Goal: Book appointment/travel/reservation

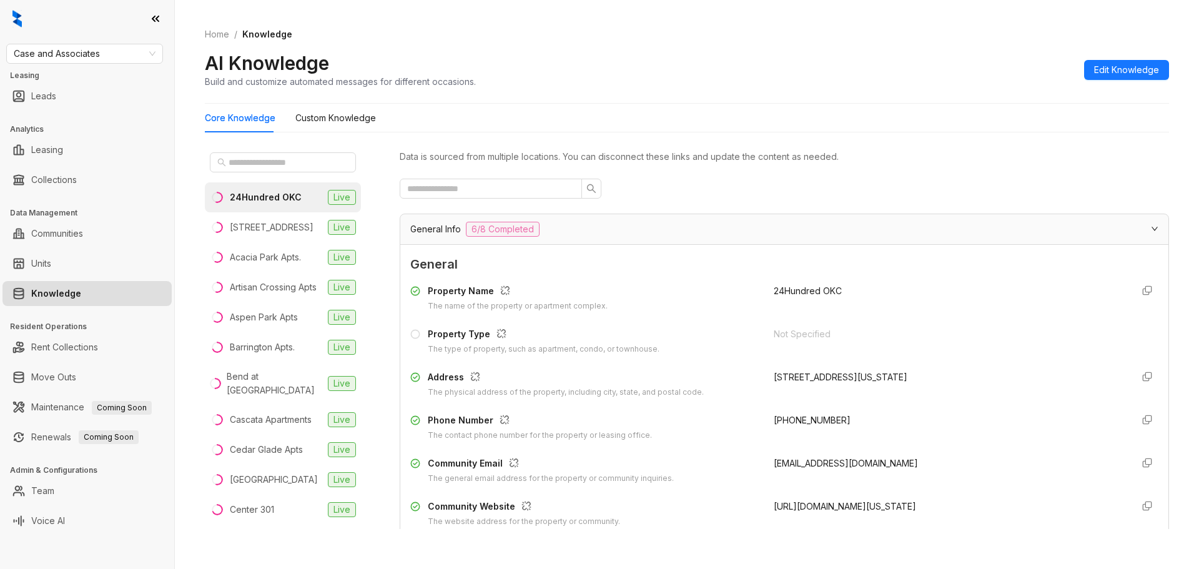
click at [62, 294] on link "Knowledge" at bounding box center [56, 293] width 50 height 25
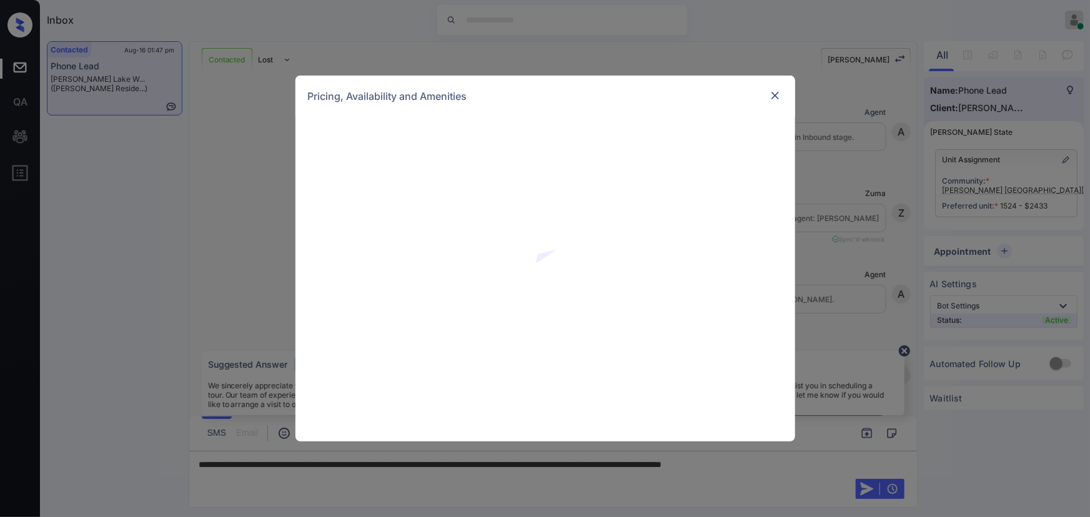
scroll to position [1684, 0]
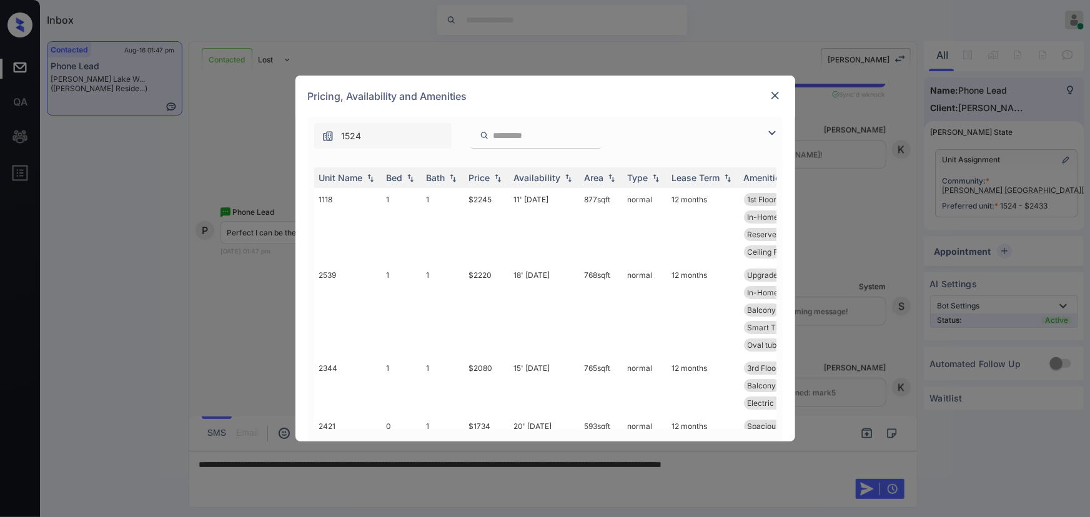
click at [771, 132] on img at bounding box center [772, 133] width 15 height 15
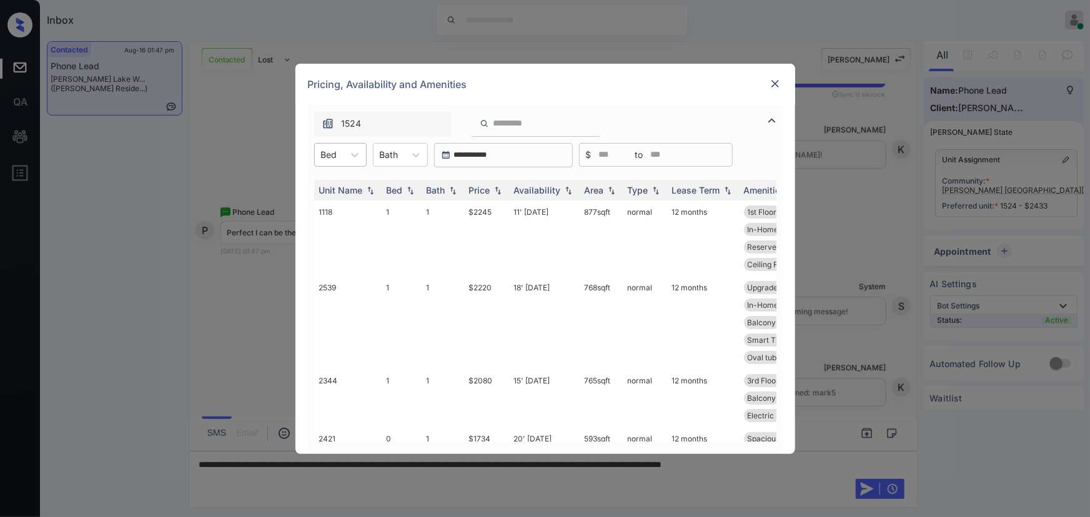
click at [334, 153] on div at bounding box center [329, 154] width 16 height 13
click at [328, 208] on div "1" at bounding box center [340, 208] width 52 height 22
click at [406, 156] on div "Bath" at bounding box center [395, 155] width 31 height 18
click at [404, 182] on div "1" at bounding box center [406, 185] width 55 height 22
click at [503, 191] on img at bounding box center [498, 190] width 12 height 9
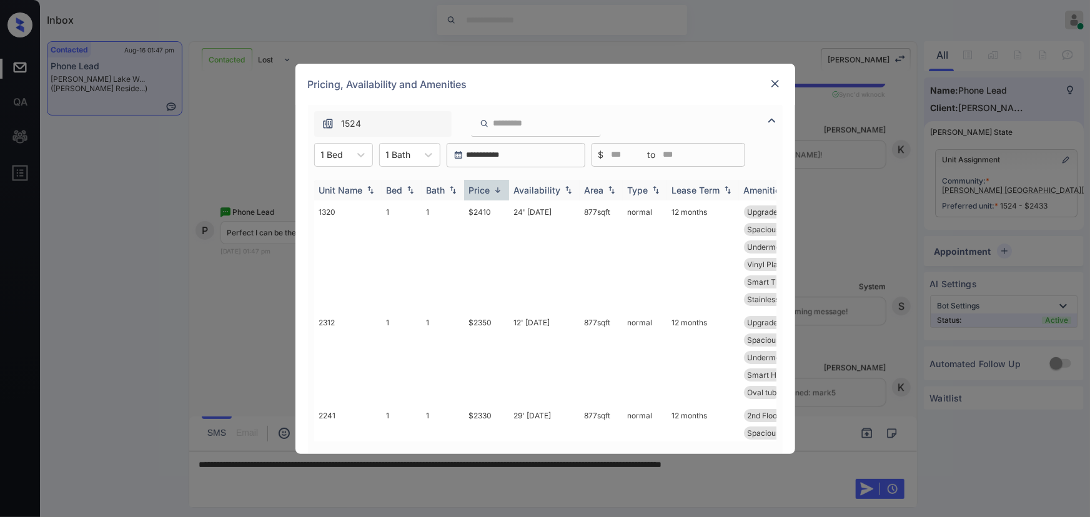
click at [500, 190] on img at bounding box center [498, 190] width 12 height 9
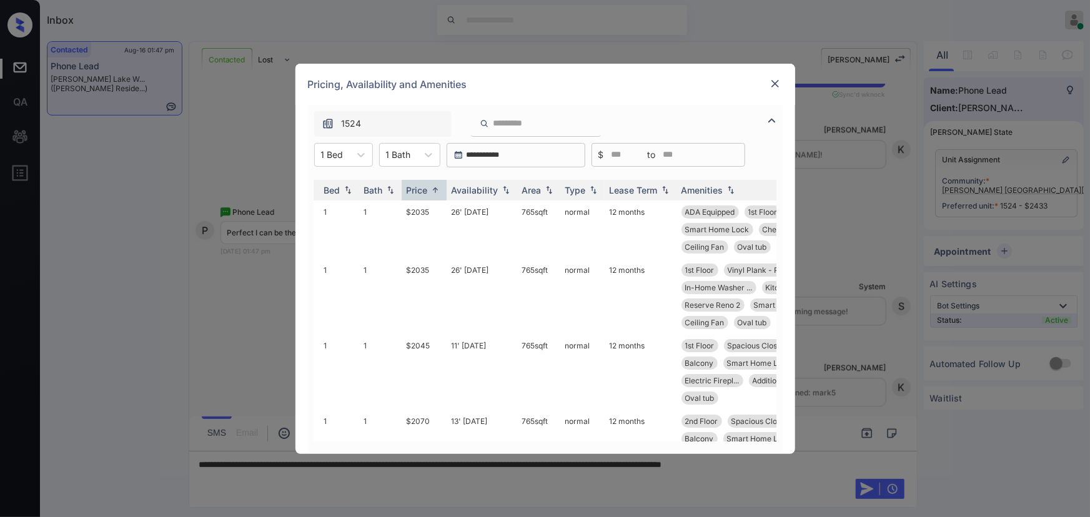
scroll to position [0, 112]
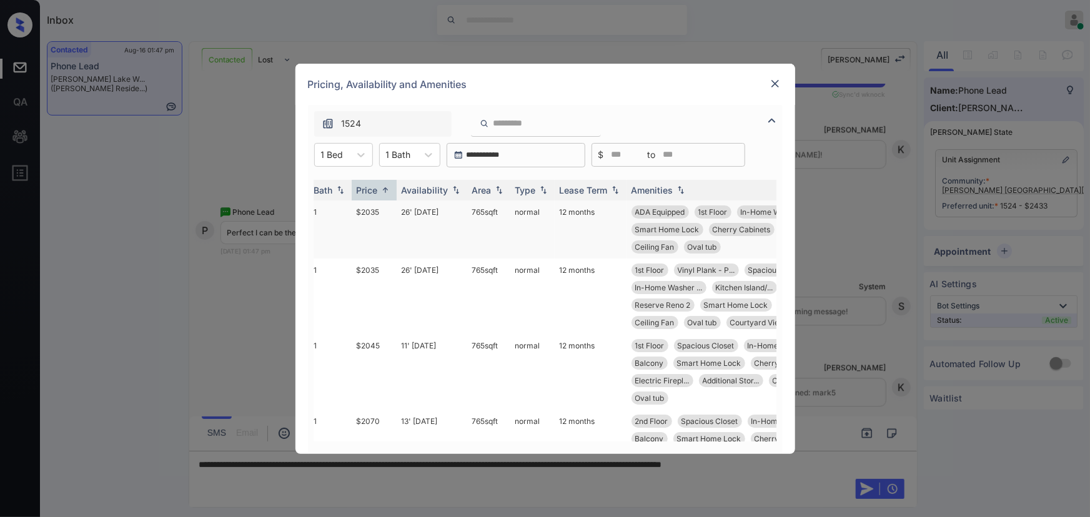
click at [397, 211] on td "26' Jul 25" at bounding box center [432, 230] width 71 height 58
drag, startPoint x: 397, startPoint y: 211, endPoint x: 431, endPoint y: 218, distance: 34.4
click at [400, 211] on td "26' Jul 25" at bounding box center [432, 230] width 71 height 58
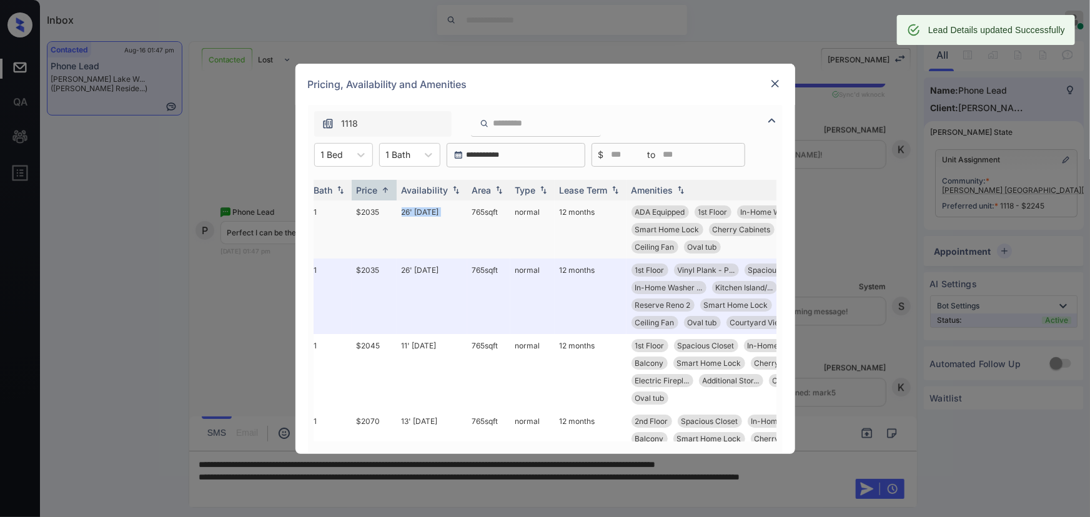
copy td "765 sqft"
drag, startPoint x: 502, startPoint y: 213, endPoint x: 465, endPoint y: 211, distance: 36.3
click at [467, 211] on td "765 sqft" at bounding box center [488, 230] width 43 height 58
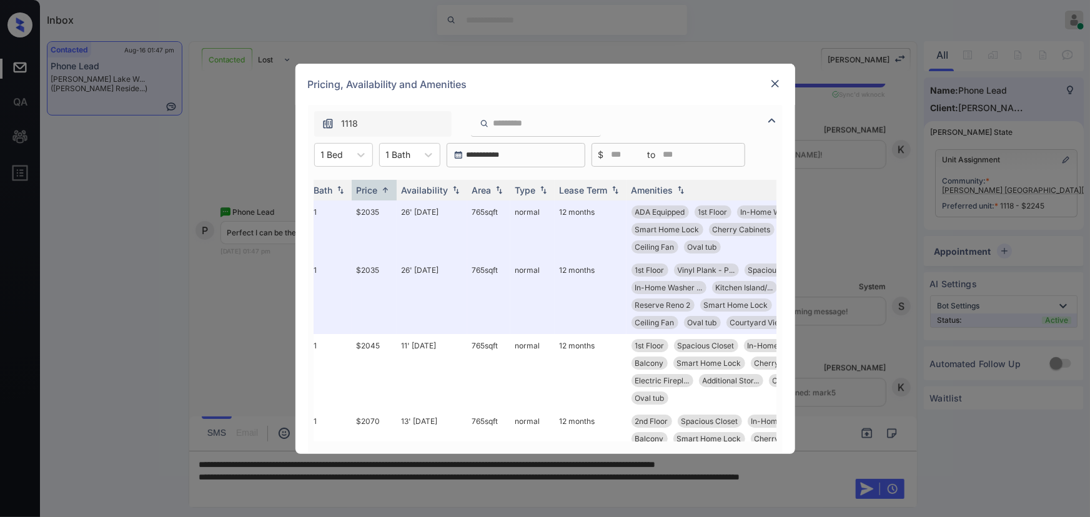
drag, startPoint x: 350, startPoint y: 157, endPoint x: 345, endPoint y: 169, distance: 12.9
click at [350, 156] on div at bounding box center [361, 155] width 22 height 22
click at [324, 227] on div "2" at bounding box center [343, 230] width 59 height 22
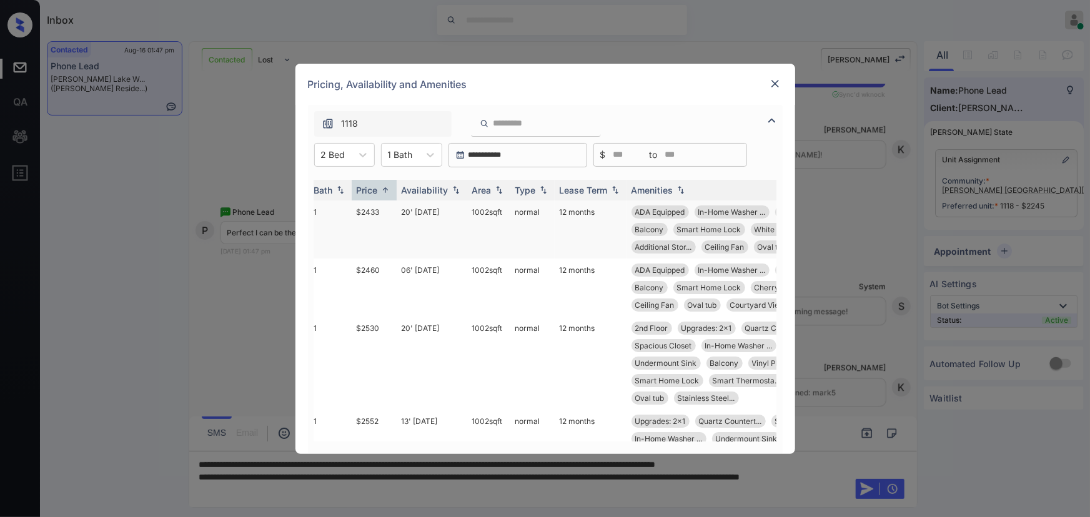
click at [409, 214] on td "20' Aug 25" at bounding box center [432, 230] width 71 height 58
drag, startPoint x: 409, startPoint y: 214, endPoint x: 472, endPoint y: 207, distance: 64.0
click at [409, 213] on td "20' Aug 25" at bounding box center [432, 230] width 71 height 58
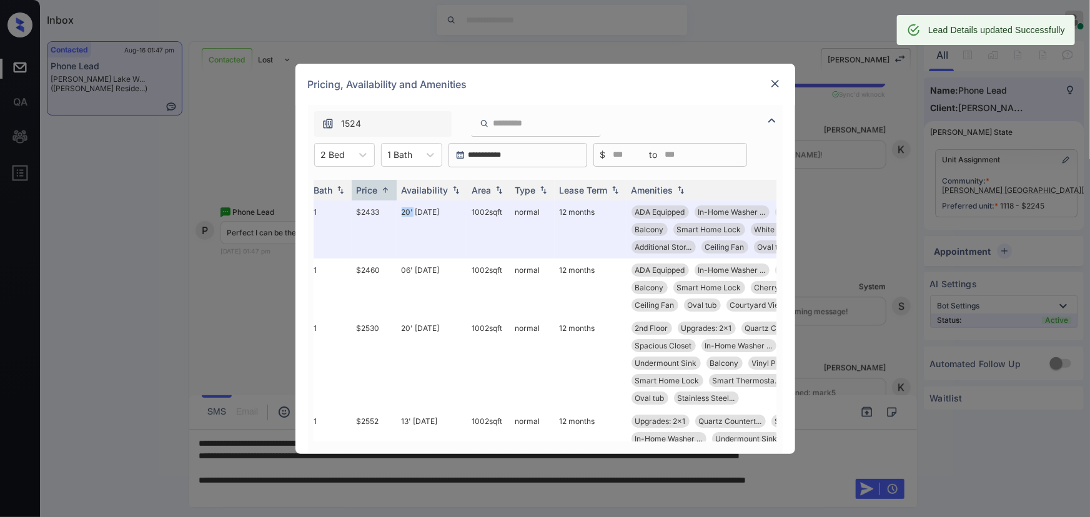
click at [773, 84] on img at bounding box center [775, 83] width 12 height 12
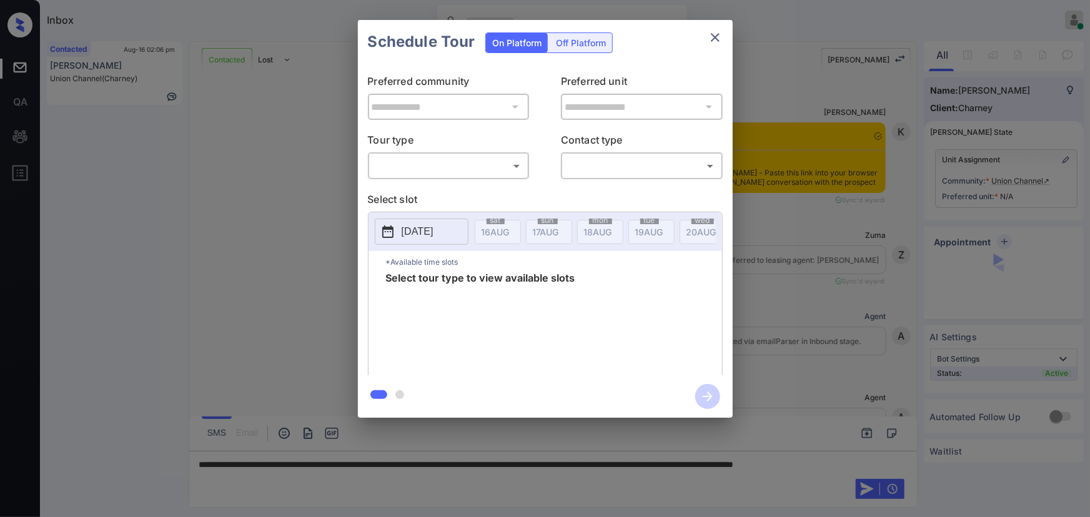
scroll to position [1078, 0]
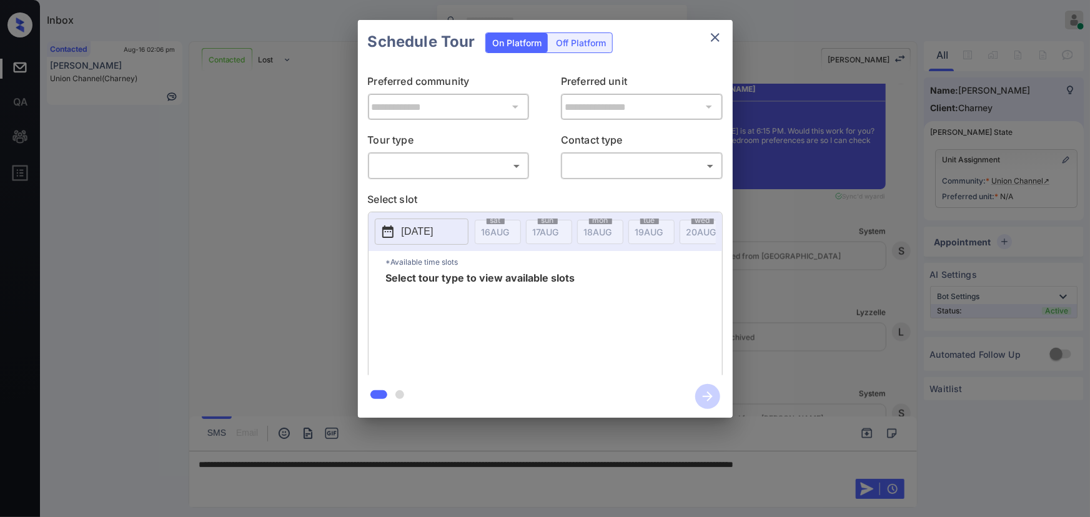
click at [426, 169] on body "Inbox Kenneth Umali Online Set yourself offline Set yourself on break Profile S…" at bounding box center [545, 258] width 1090 height 517
drag, startPoint x: 419, startPoint y: 192, endPoint x: 580, endPoint y: 177, distance: 162.5
click at [421, 192] on li "In Person" at bounding box center [448, 193] width 154 height 22
type input "********"
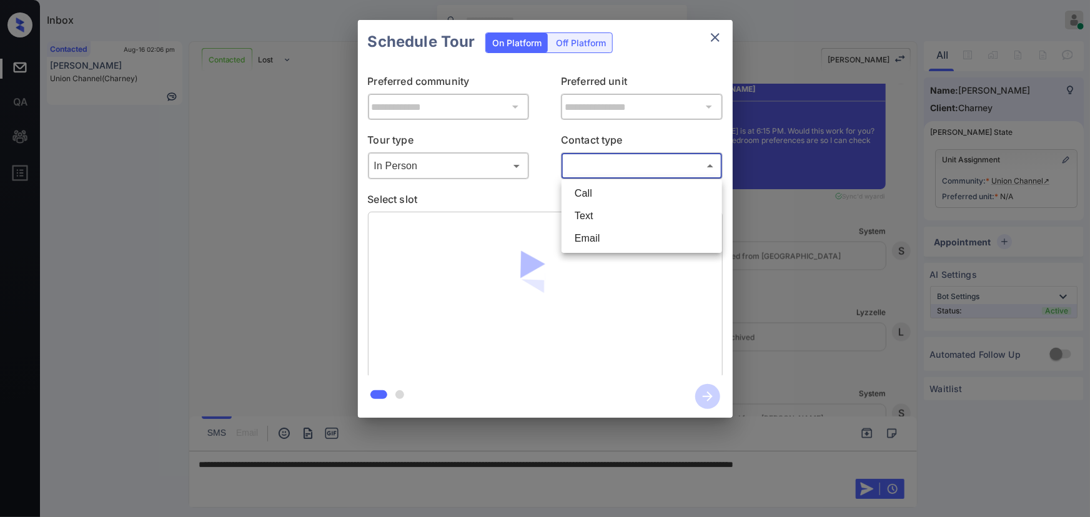
click at [612, 170] on body "Inbox Kenneth Umali Online Set yourself offline Set yourself on break Profile S…" at bounding box center [545, 258] width 1090 height 517
click at [588, 214] on li "Text" at bounding box center [642, 216] width 154 height 22
type input "****"
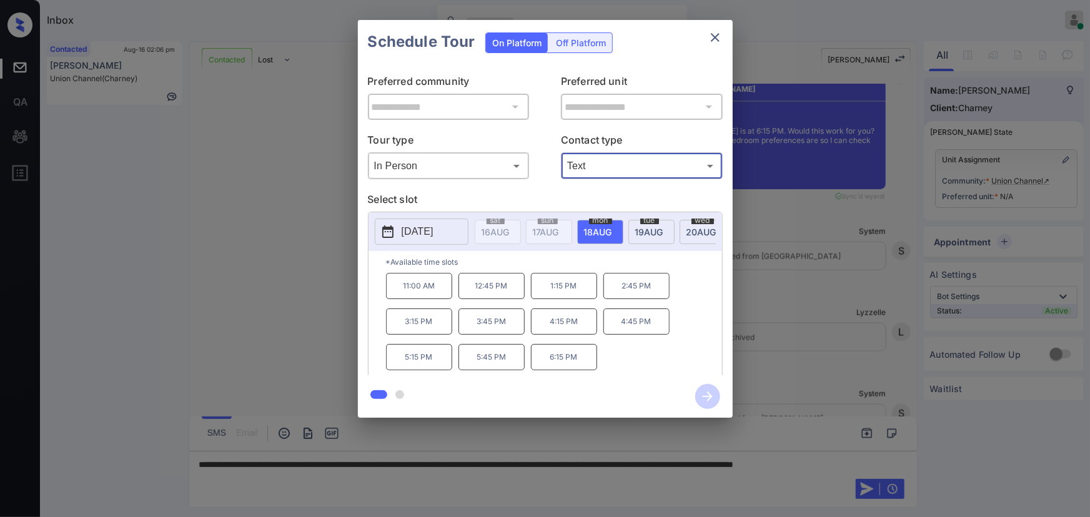
click at [510, 232] on span "20 AUG" at bounding box center [496, 232] width 28 height 11
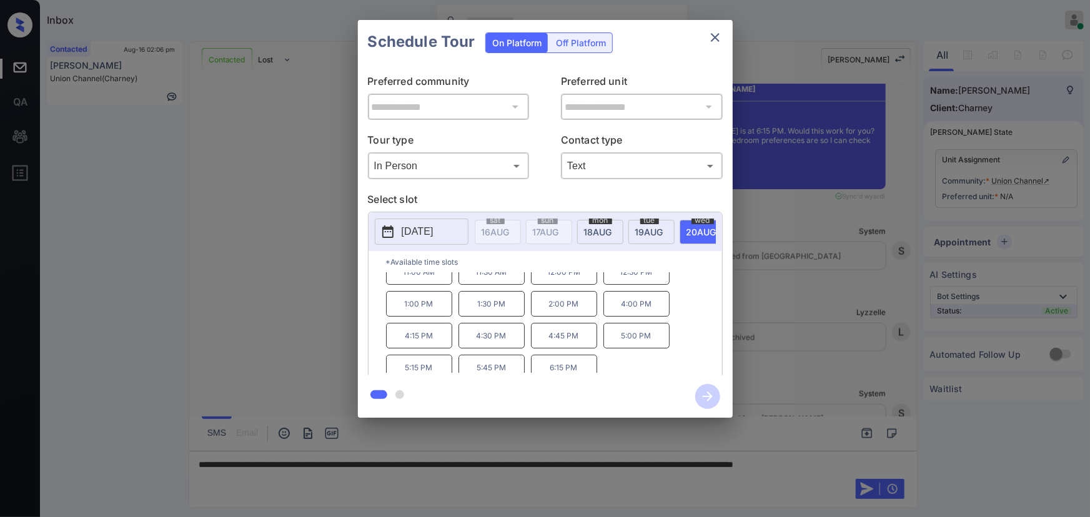
scroll to position [21, 0]
click at [558, 366] on p "6:15 PM" at bounding box center [564, 361] width 66 height 26
click at [835, 330] on div "**********" at bounding box center [545, 219] width 1090 height 438
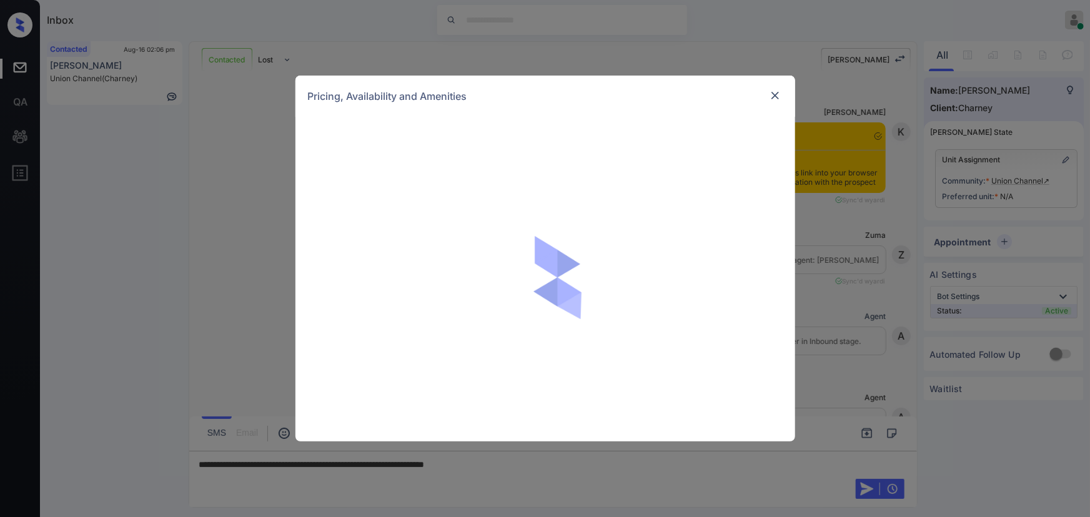
scroll to position [1457, 0]
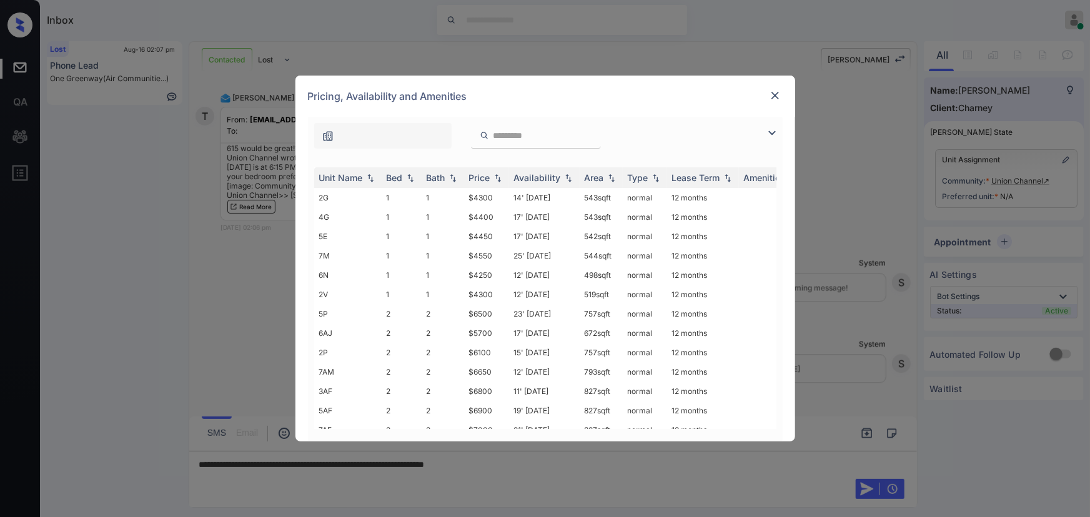
click at [768, 137] on img at bounding box center [772, 133] width 15 height 15
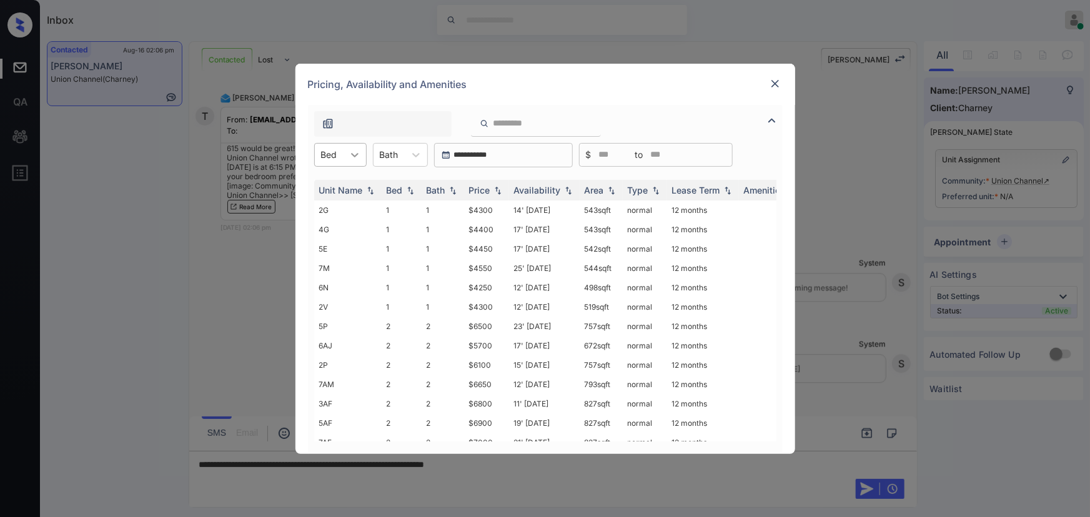
click at [352, 151] on icon at bounding box center [355, 155] width 12 height 12
click at [331, 181] on div "1" at bounding box center [340, 185] width 52 height 22
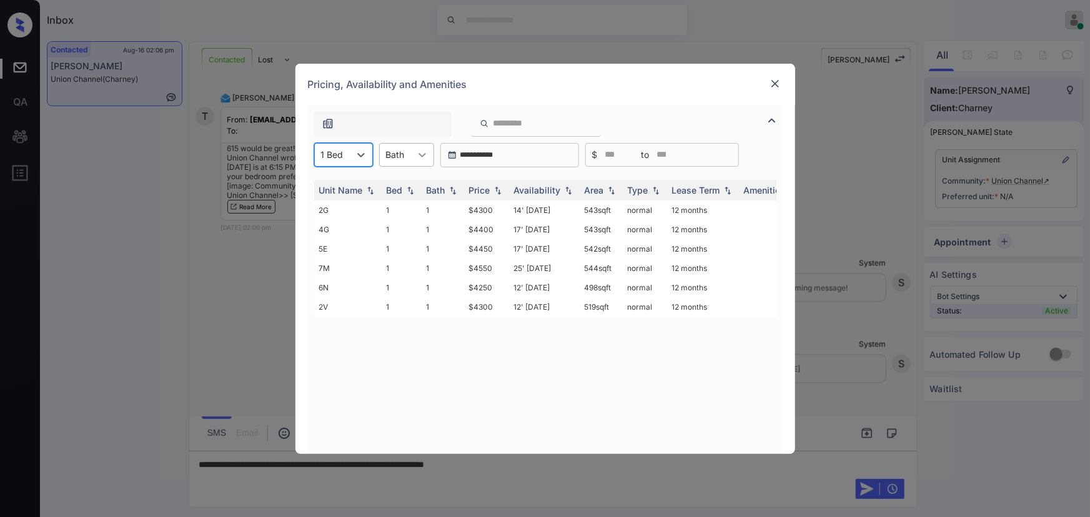
click at [416, 146] on div at bounding box center [422, 155] width 22 height 22
click at [385, 182] on div "1" at bounding box center [406, 185] width 55 height 22
click at [444, 189] on div "Bath" at bounding box center [436, 190] width 19 height 11
click at [505, 194] on th "Price" at bounding box center [486, 190] width 45 height 21
click at [494, 191] on img at bounding box center [498, 190] width 12 height 9
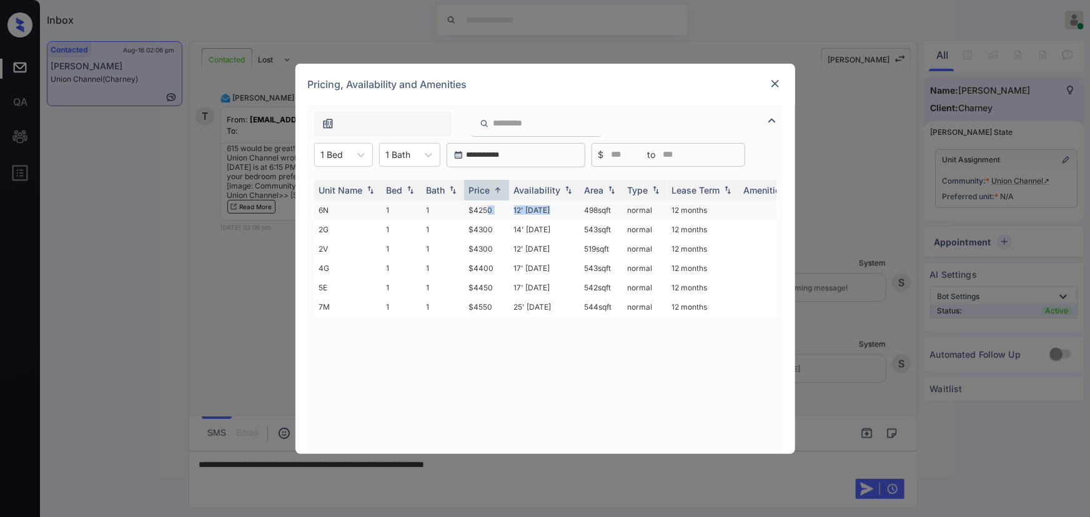
drag, startPoint x: 555, startPoint y: 210, endPoint x: 490, endPoint y: 208, distance: 65.0
click at [490, 208] on tr "6N 1 1 $4250 12' Aug 25 498 sqft normal 12 months" at bounding box center [640, 210] width 653 height 19
click at [500, 206] on td "$4250" at bounding box center [486, 210] width 45 height 19
copy td "$4250"
drag, startPoint x: 495, startPoint y: 206, endPoint x: 464, endPoint y: 211, distance: 31.6
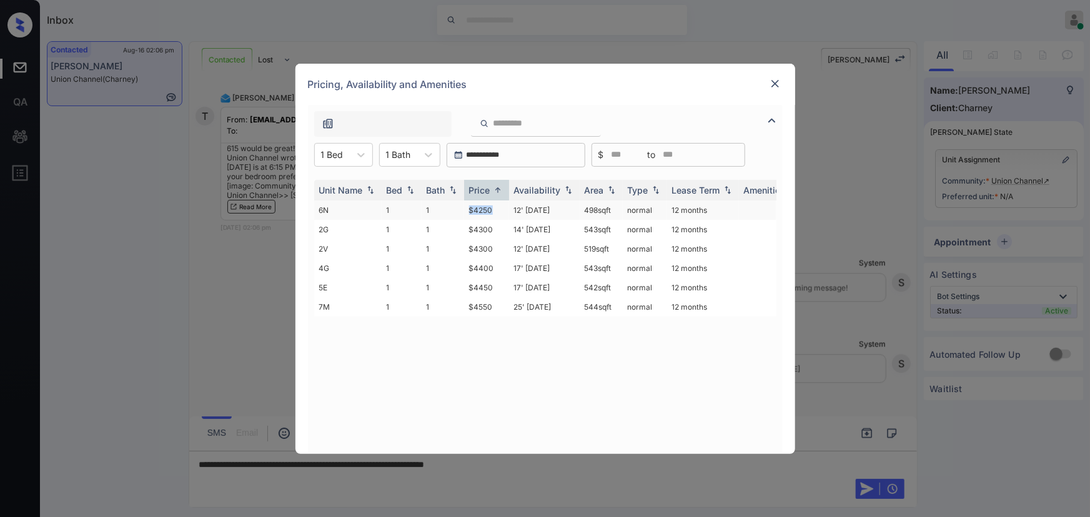
click at [464, 211] on td "$4250" at bounding box center [486, 210] width 45 height 19
click at [534, 462] on div "**********" at bounding box center [545, 258] width 1090 height 517
click at [534, 467] on div "**********" at bounding box center [545, 258] width 1090 height 517
click at [775, 79] on img at bounding box center [775, 83] width 12 height 12
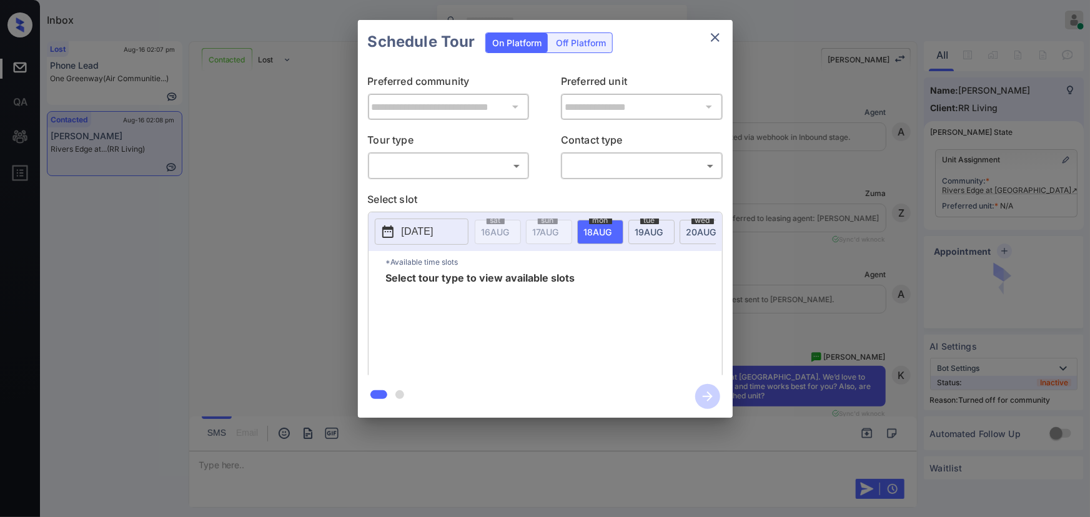
scroll to position [169, 0]
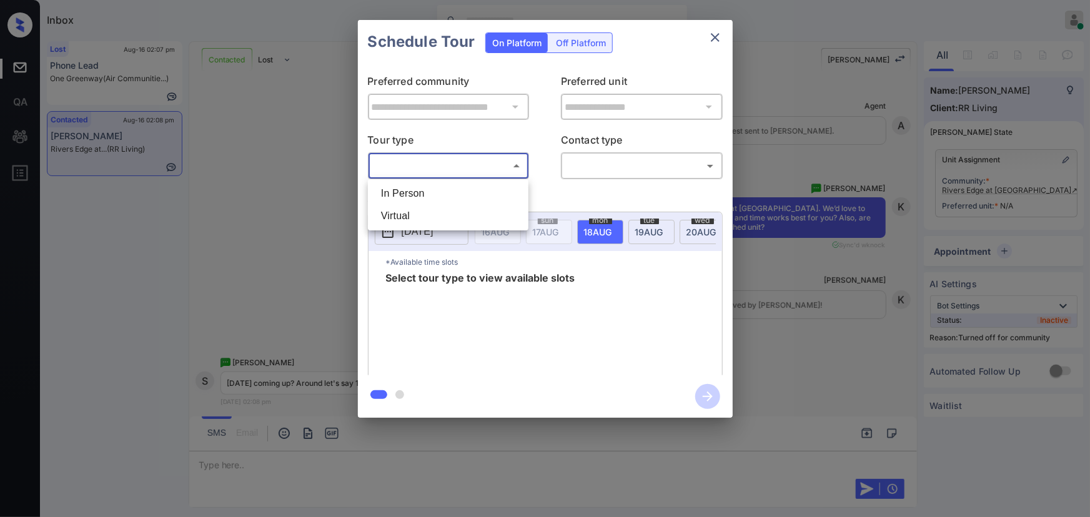
click at [430, 166] on body "Inbox [PERSON_NAME] Online Set yourself offline Set yourself on break Profile S…" at bounding box center [545, 258] width 1090 height 517
drag, startPoint x: 417, startPoint y: 196, endPoint x: 518, endPoint y: 185, distance: 102.4
click at [420, 194] on li "In Person" at bounding box center [448, 193] width 154 height 22
type input "********"
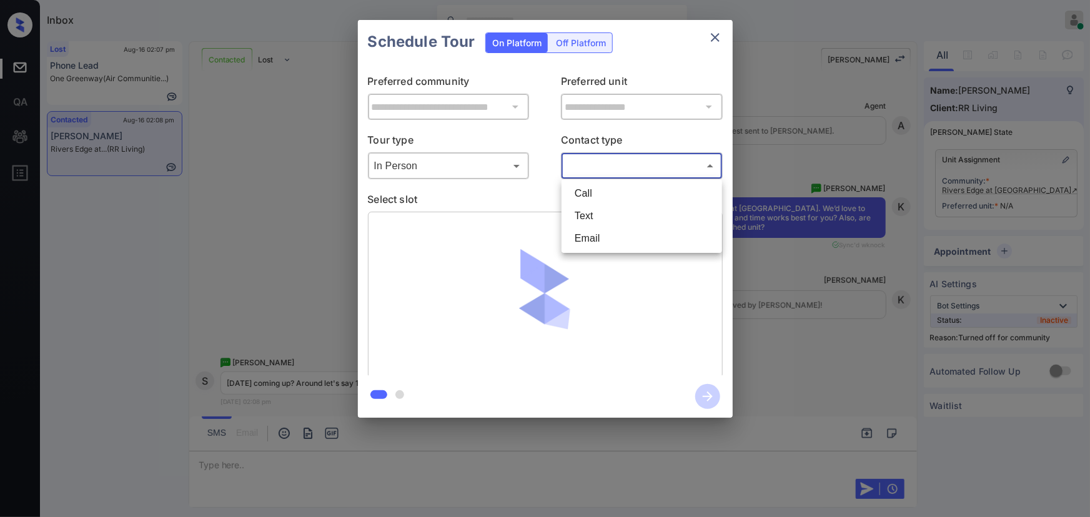
click at [592, 170] on body "Inbox [PERSON_NAME] Online Set yourself offline Set yourself on break Profile S…" at bounding box center [545, 258] width 1090 height 517
click at [574, 219] on li "Text" at bounding box center [642, 216] width 154 height 22
type input "****"
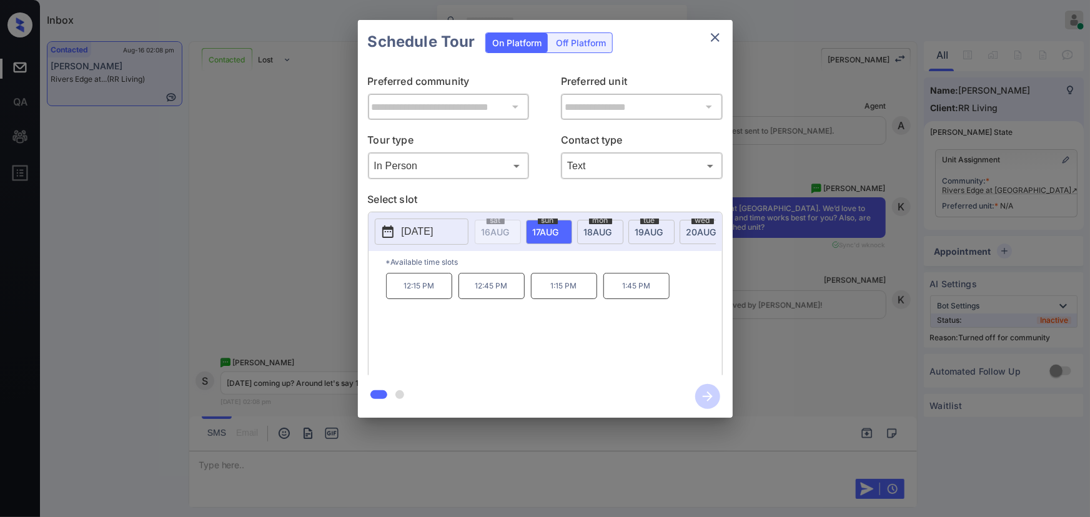
click at [510, 227] on span "[DATE]" at bounding box center [496, 232] width 28 height 11
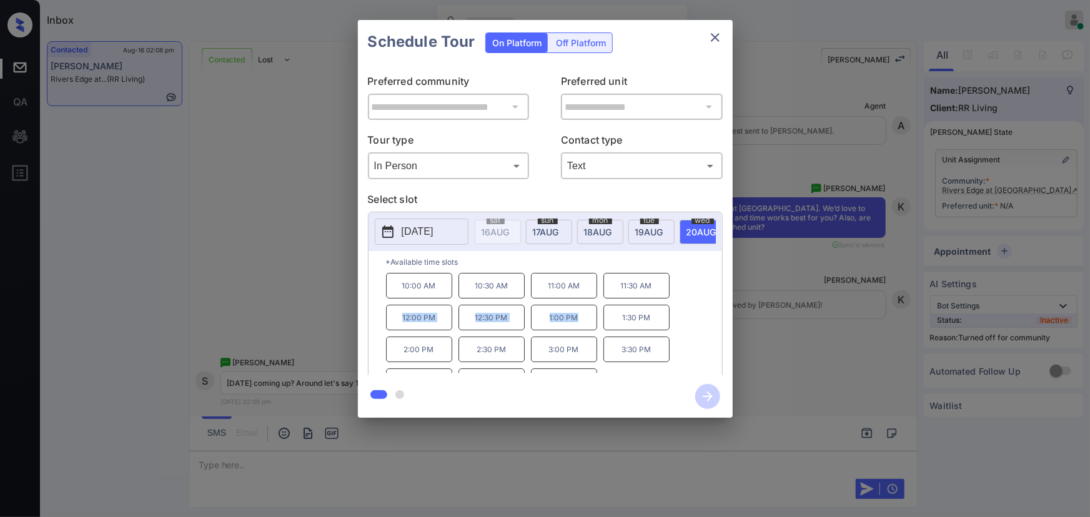
copy div "12:00 PM 12:30 PM 1:00 PM"
drag, startPoint x: 587, startPoint y: 319, endPoint x: 394, endPoint y: 317, distance: 193.0
click at [394, 317] on div "10:00 AM 10:30 AM 11:00 AM 11:30 AM 12:00 PM 12:30 PM 1:00 PM 1:30 PM 2:00 PM 2…" at bounding box center [554, 323] width 336 height 100
click at [357, 465] on div at bounding box center [545, 258] width 1090 height 517
